Goal: Check status: Check status

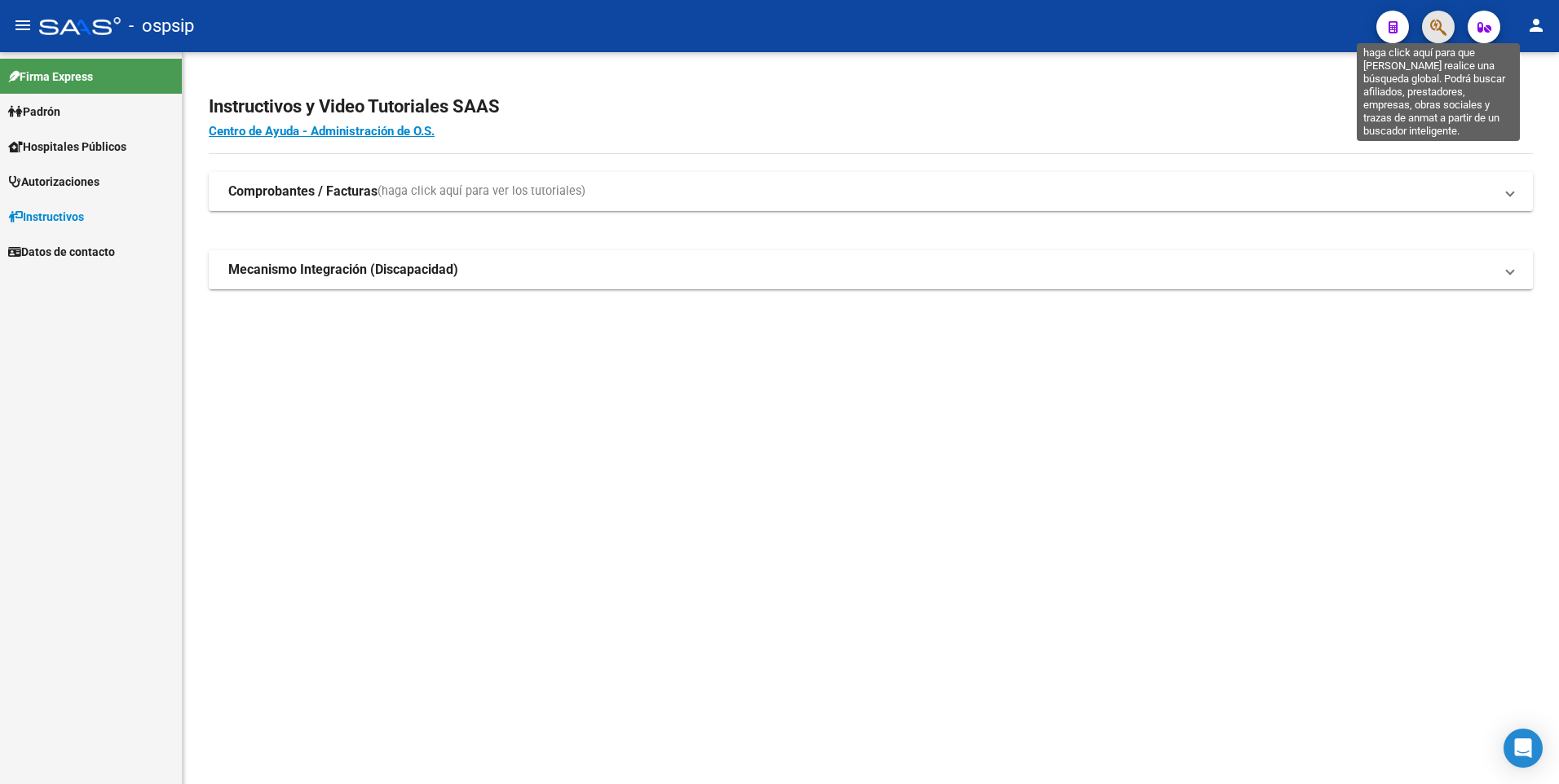
click at [1443, 23] on icon "button" at bounding box center [1438, 27] width 17 height 19
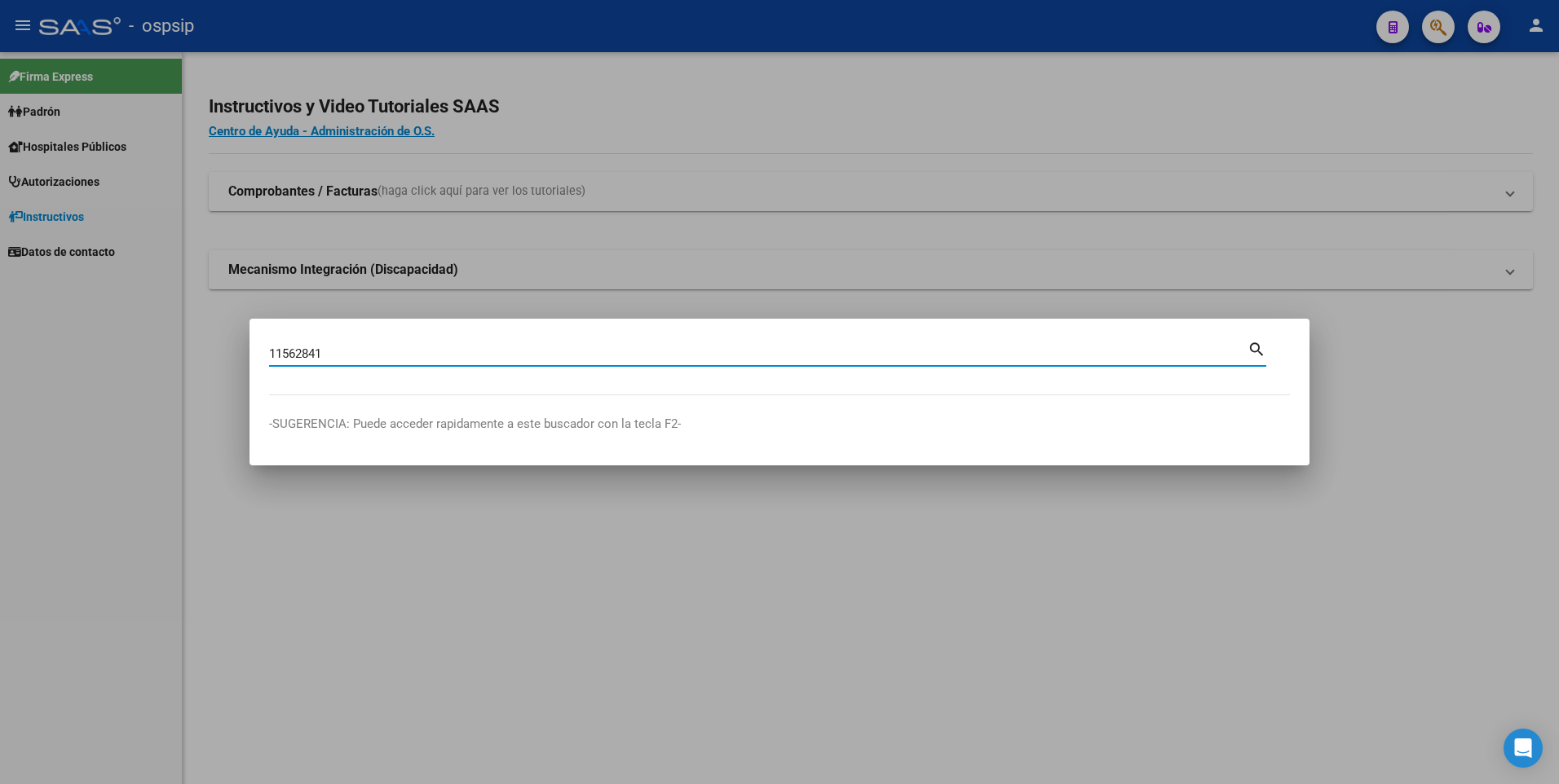
type input "11562841"
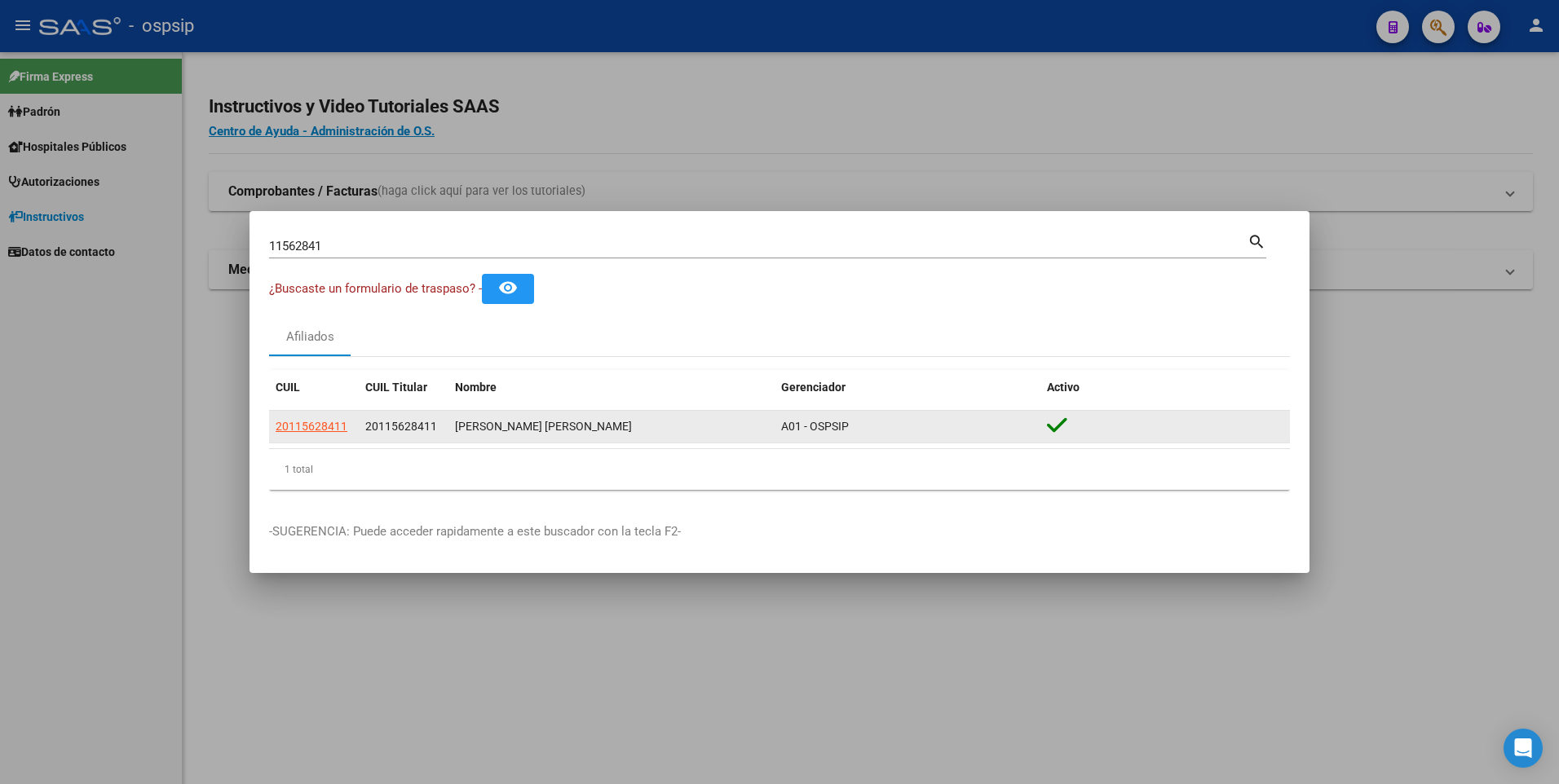
click at [357, 424] on datatable-body-cell "20115628411" at bounding box center [314, 426] width 90 height 32
click at [335, 420] on span "20115628411" at bounding box center [311, 426] width 72 height 13
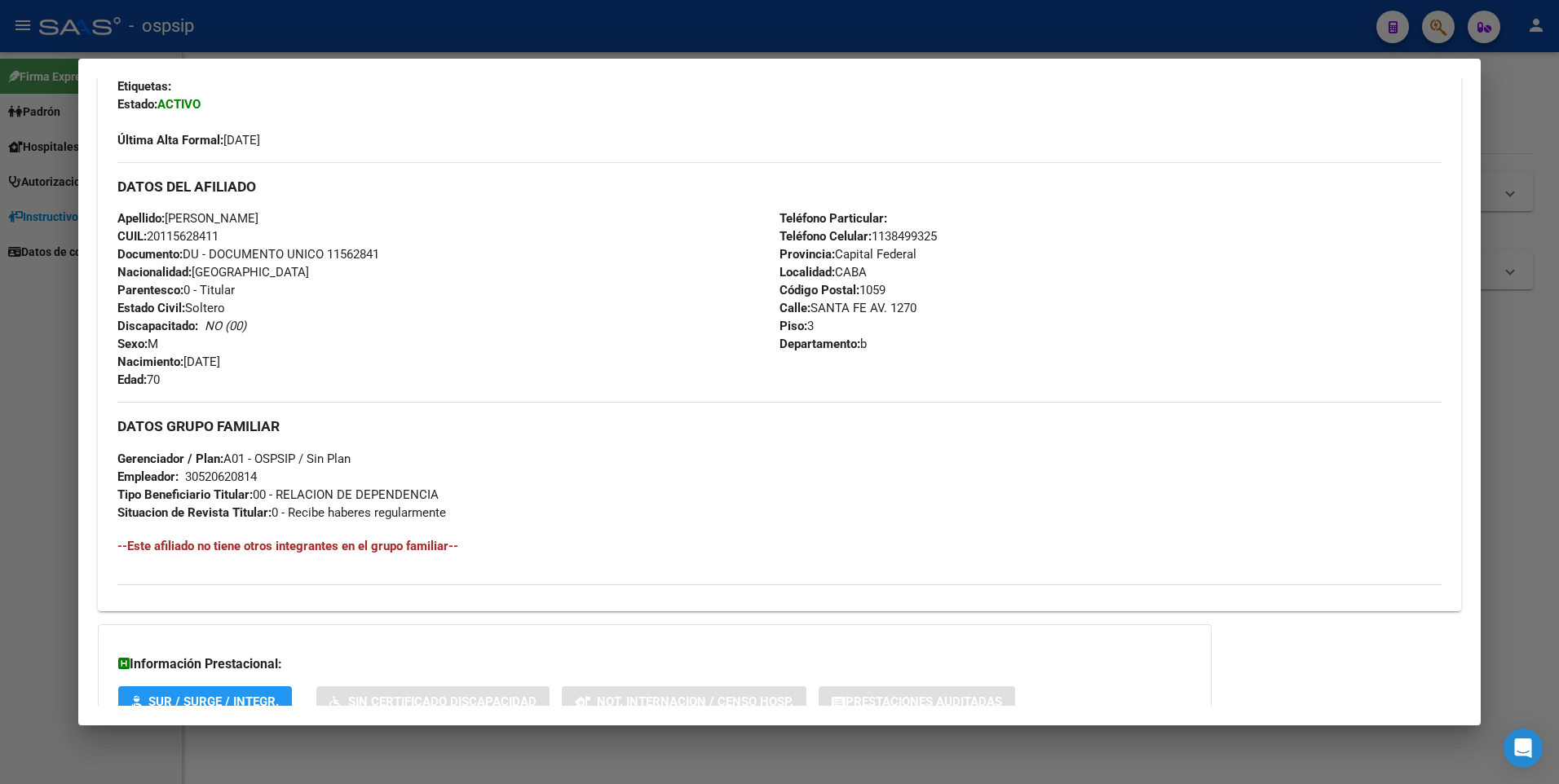
scroll to position [528, 0]
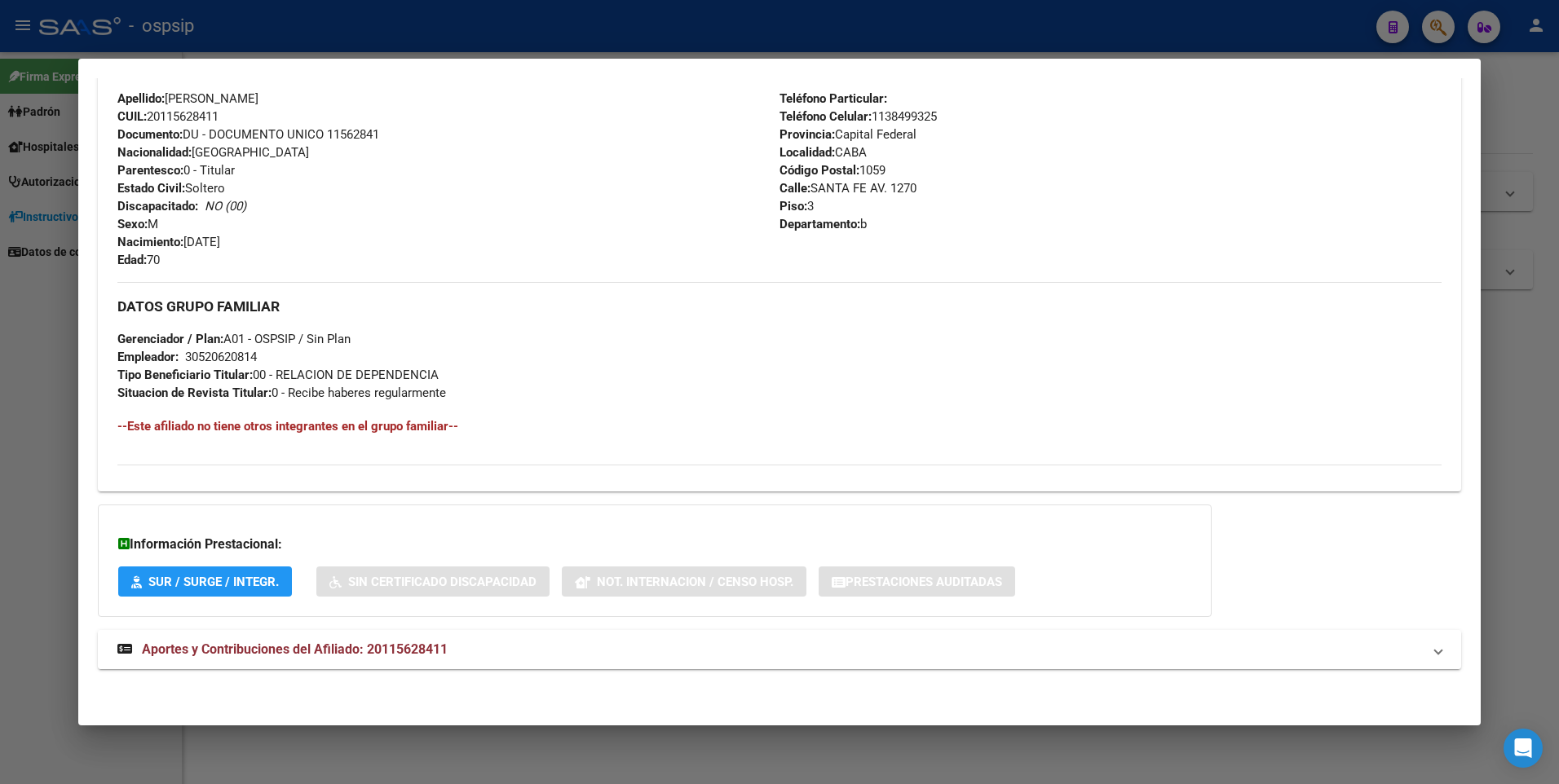
click at [360, 658] on strong "Aportes y Contribuciones del Afiliado: 20115628411" at bounding box center [282, 650] width 331 height 20
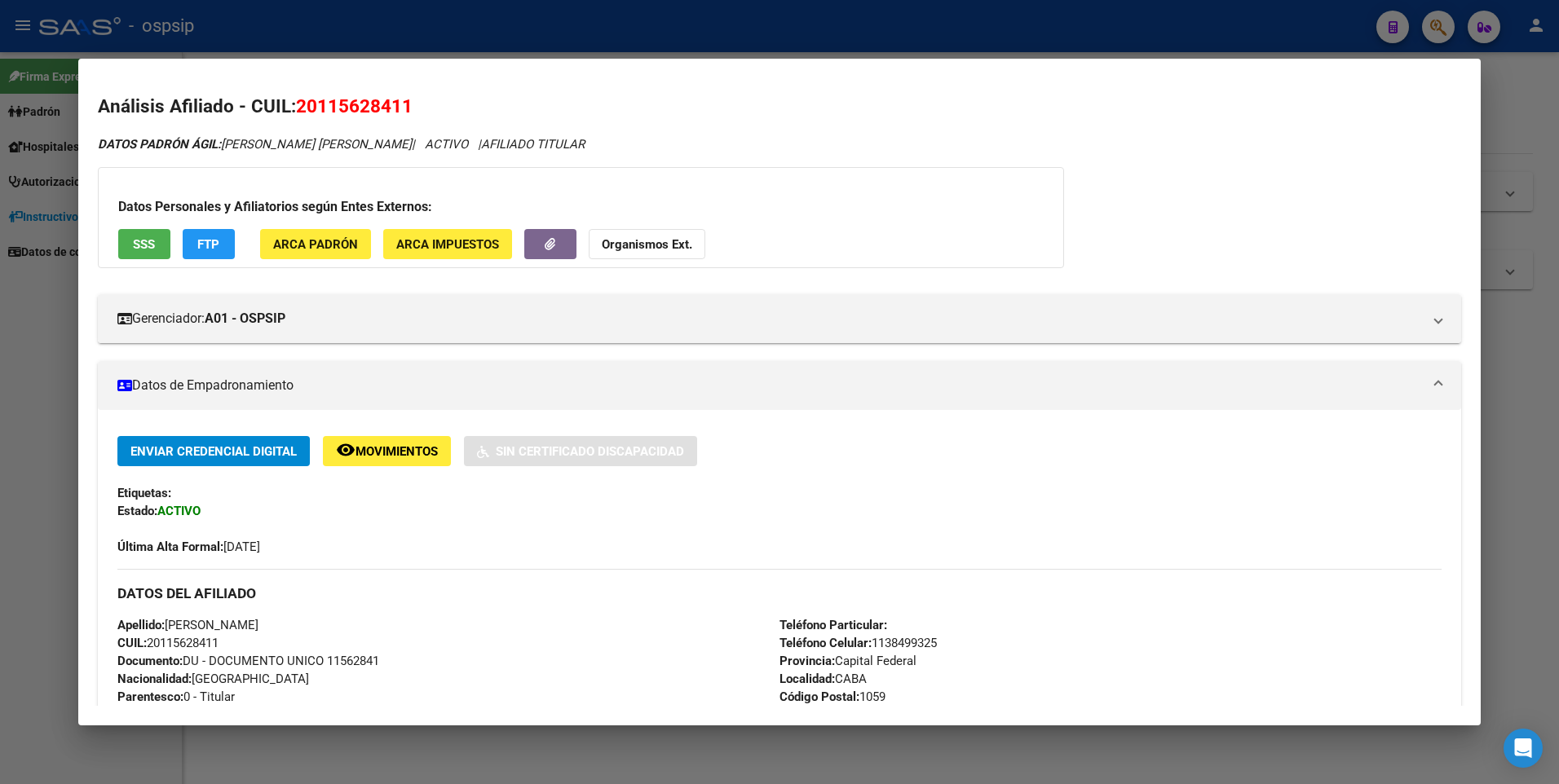
scroll to position [0, 0]
click at [128, 238] on button "SSS" at bounding box center [144, 245] width 52 height 31
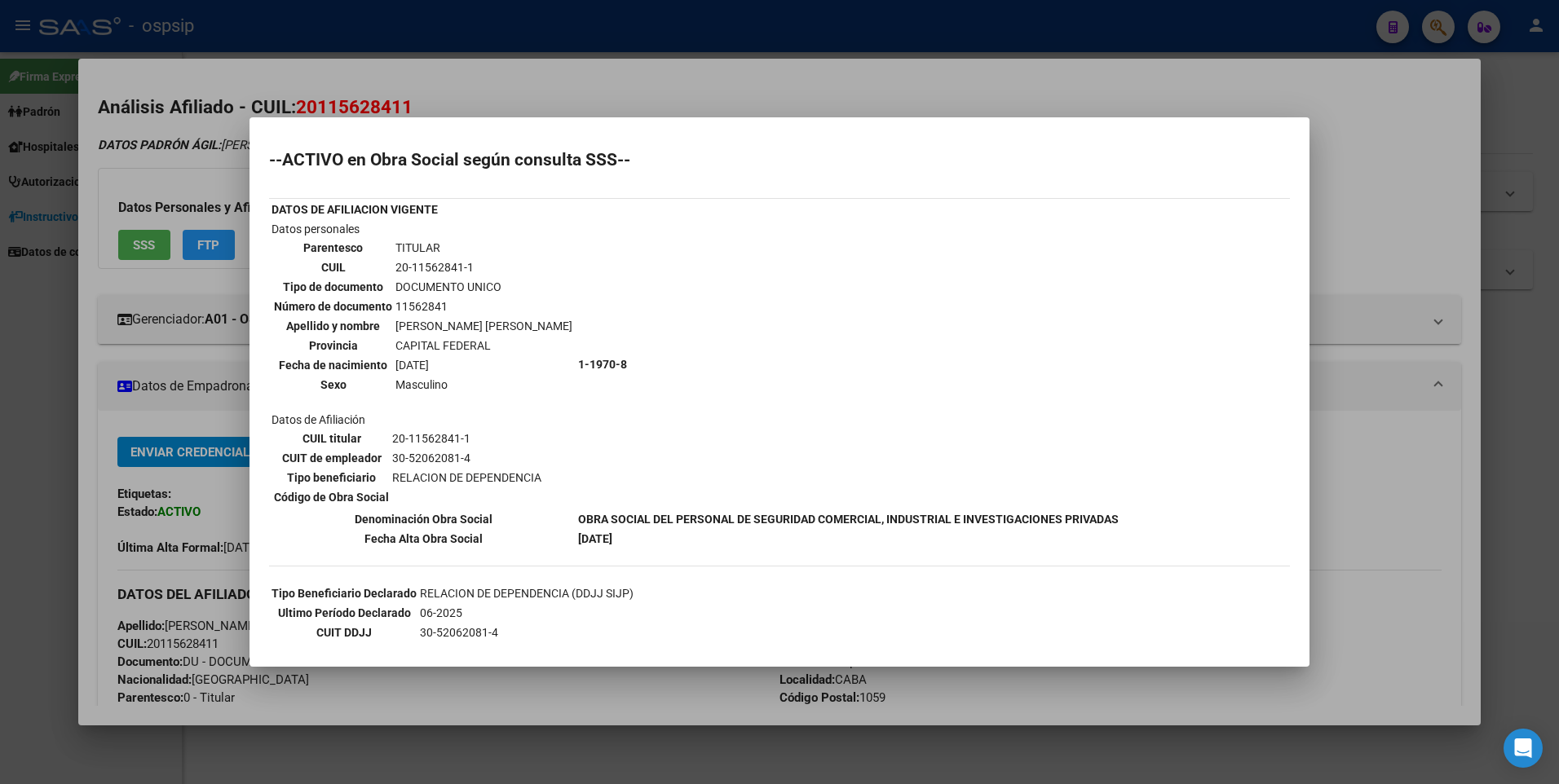
click at [742, 63] on div at bounding box center [780, 392] width 1559 height 784
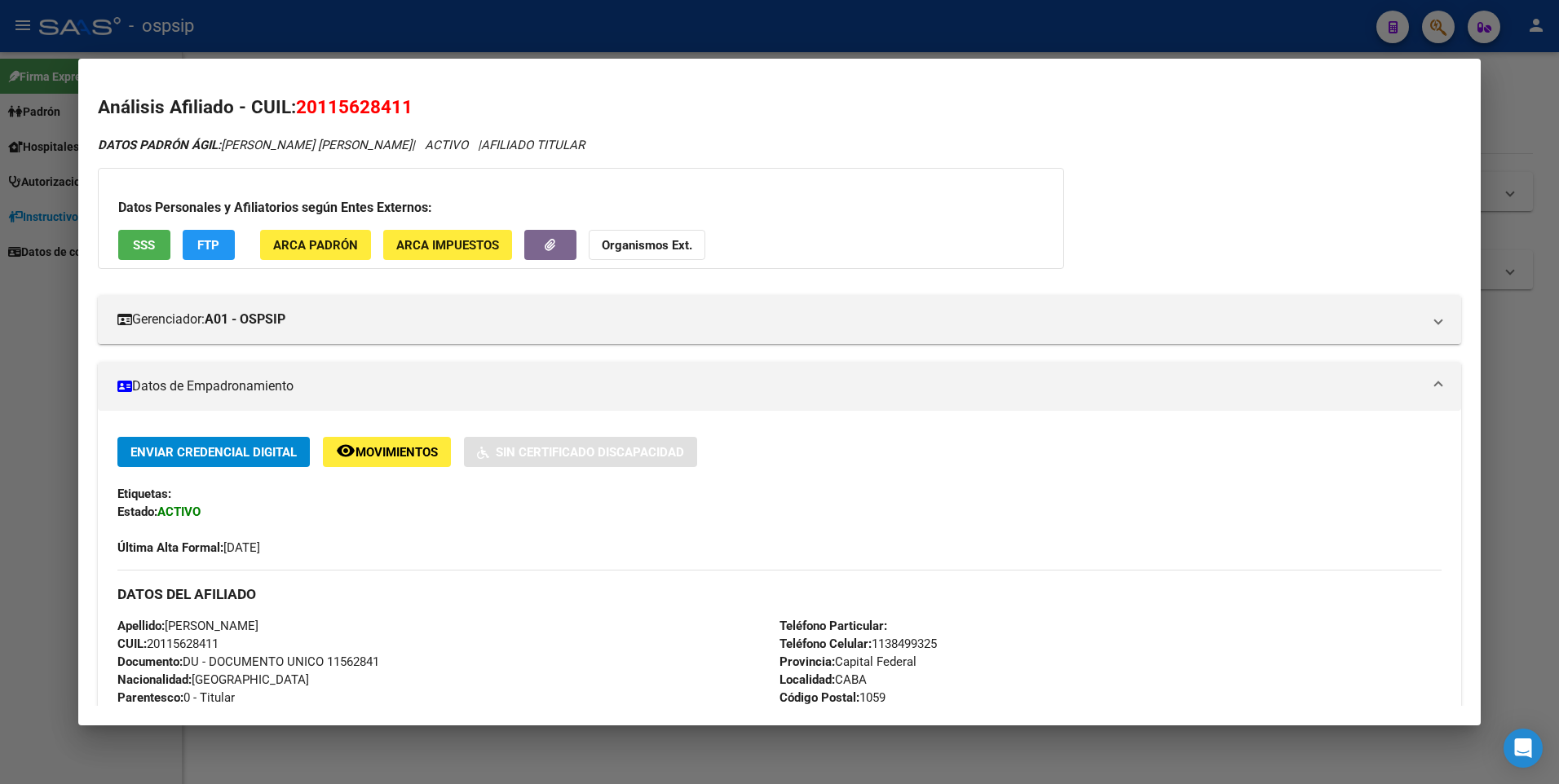
click at [347, 385] on mat-panel-title "Datos de Empadronamiento" at bounding box center [770, 387] width 1305 height 20
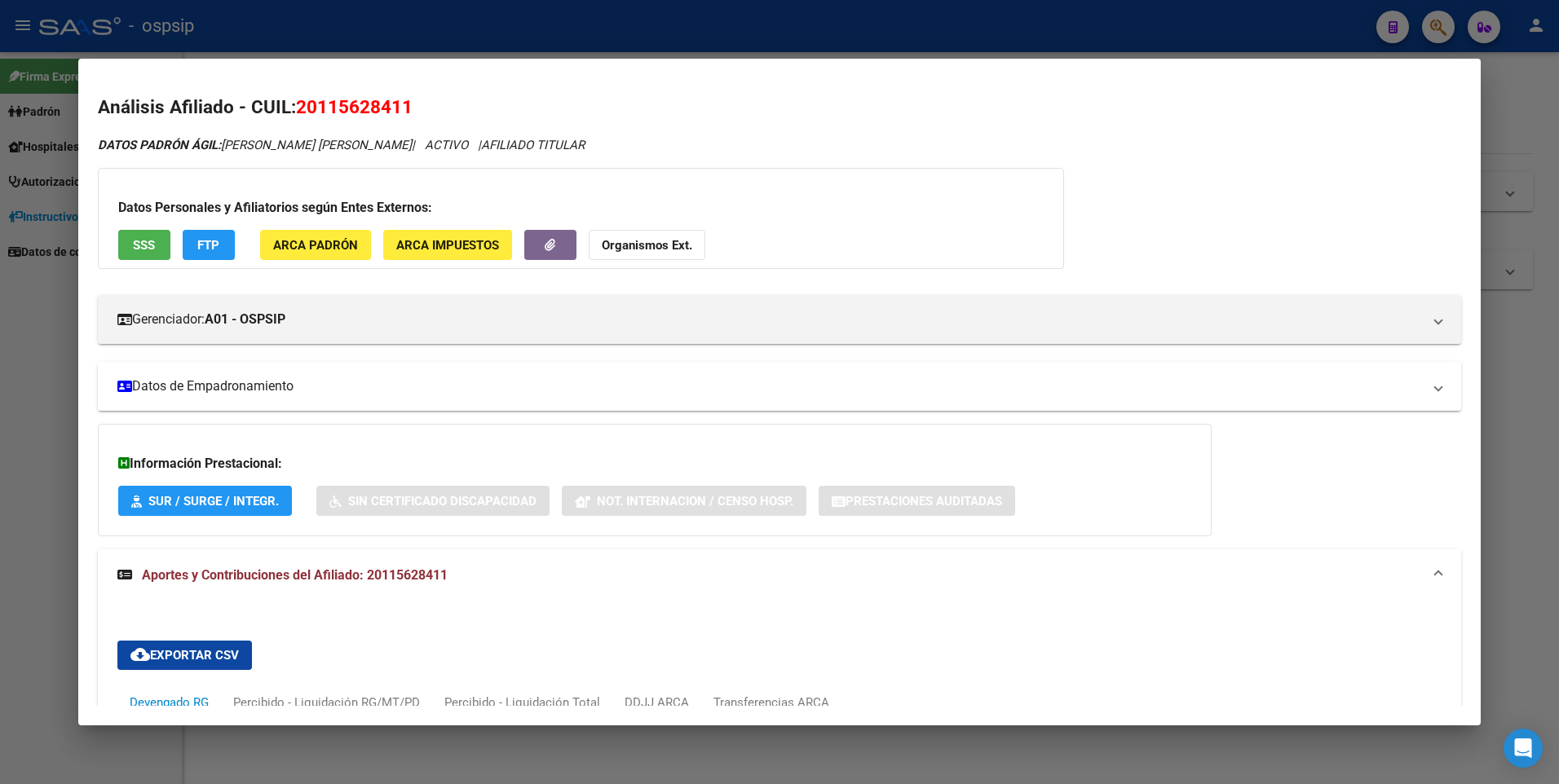
click at [347, 385] on mat-panel-title "Datos de Empadronamiento" at bounding box center [770, 387] width 1305 height 20
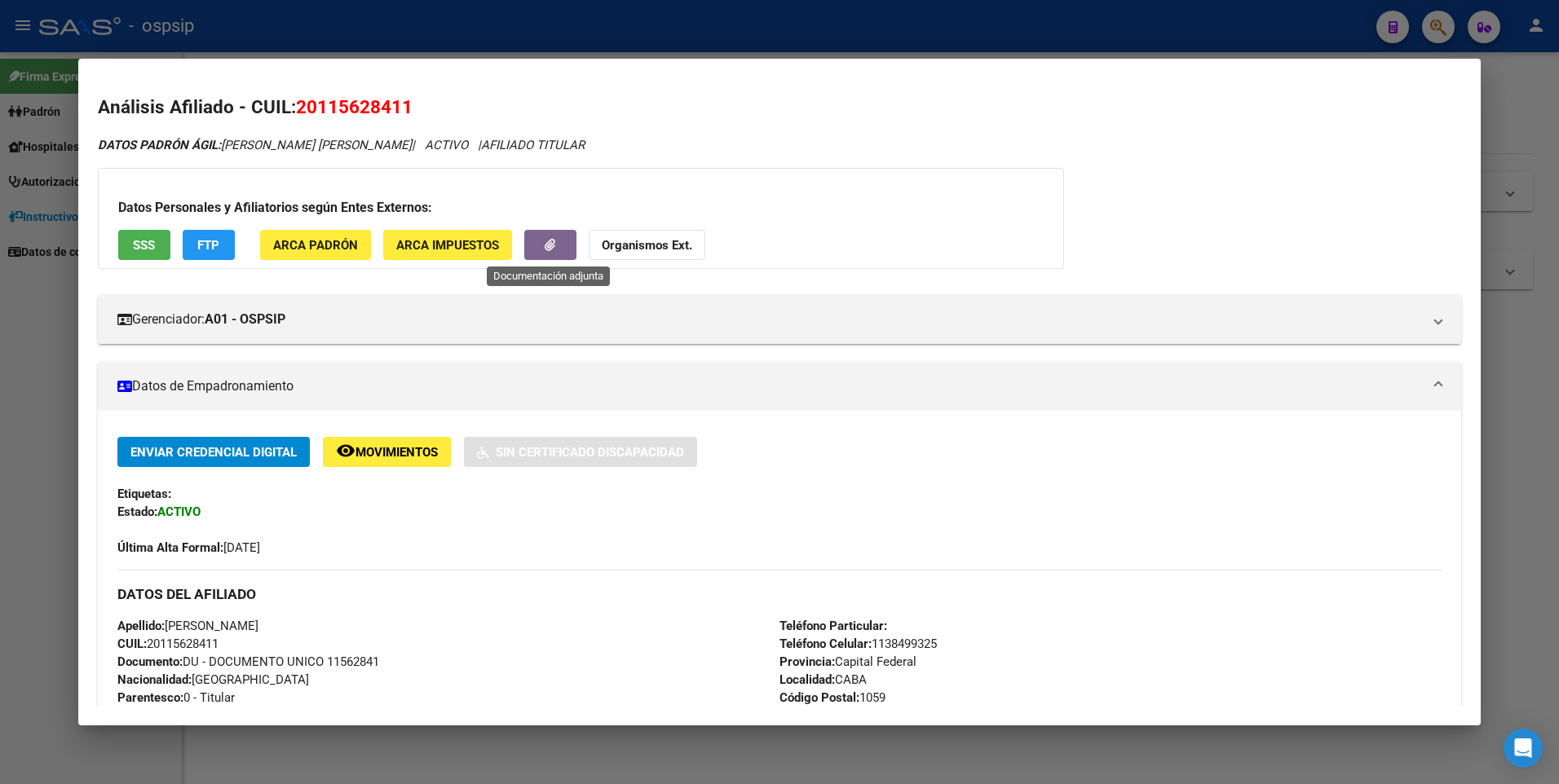
click at [550, 243] on icon "button" at bounding box center [550, 245] width 11 height 12
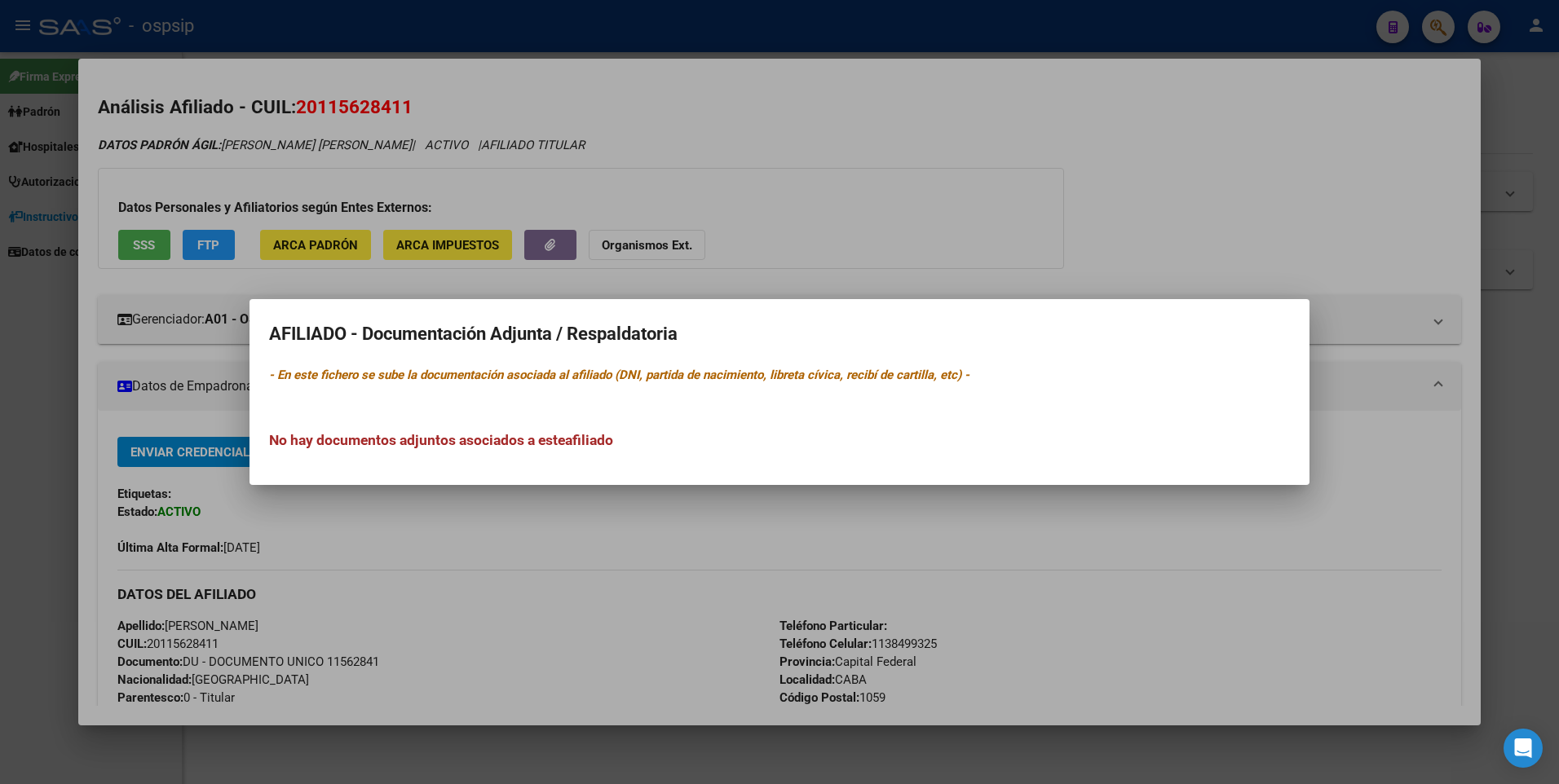
click at [485, 546] on div at bounding box center [780, 392] width 1559 height 784
